Goal: Understand process/instructions: Learn about a topic

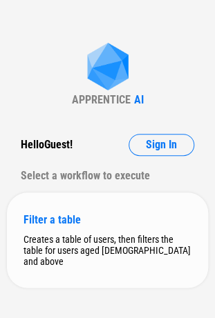
click at [116, 228] on div "Filter a table Creates a table of users, then filters the table for users aged …" at bounding box center [107, 240] width 201 height 95
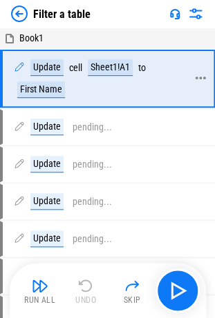
click at [197, 79] on icon at bounding box center [200, 78] width 12 height 12
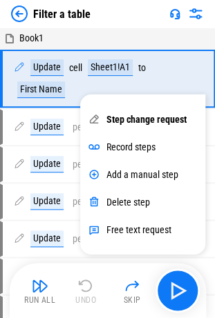
click at [107, 26] on div "Filter a table" at bounding box center [107, 14] width 215 height 28
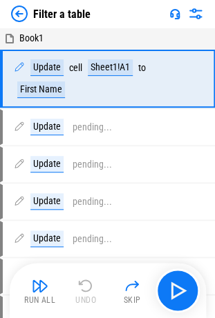
click at [174, 15] on img at bounding box center [174, 13] width 11 height 11
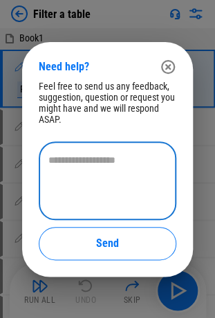
click at [73, 179] on textarea at bounding box center [107, 180] width 118 height 55
type textarea "*"
type textarea "**********"
click at [171, 75] on button "button" at bounding box center [168, 67] width 28 height 28
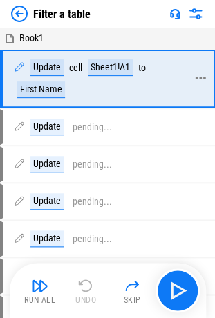
click at [198, 75] on icon at bounding box center [200, 78] width 12 height 12
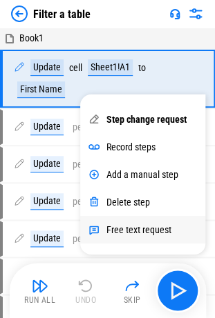
click at [133, 239] on div "Free text request" at bounding box center [142, 230] width 125 height 28
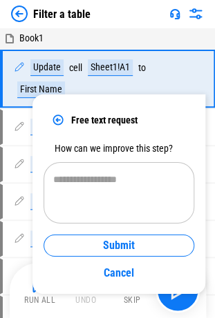
click at [118, 40] on div "Book1" at bounding box center [107, 38] width 215 height 19
